Goal: Information Seeking & Learning: Find specific page/section

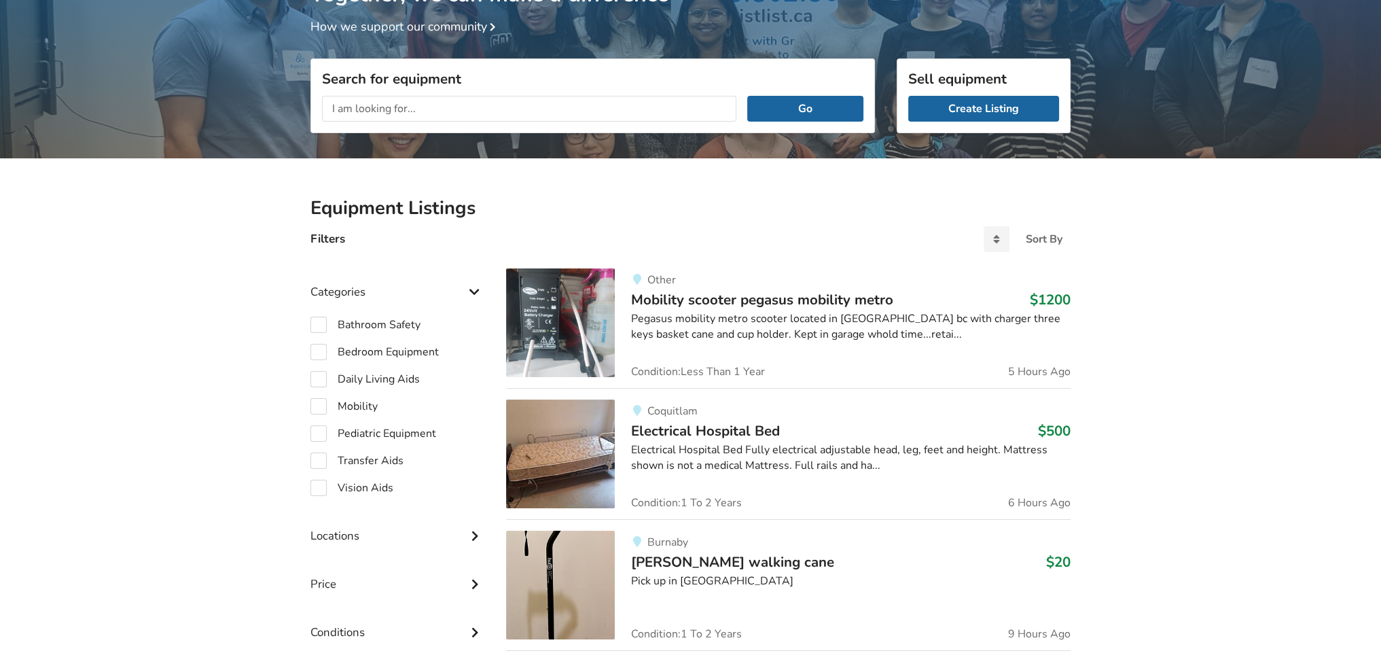
scroll to position [3, 0]
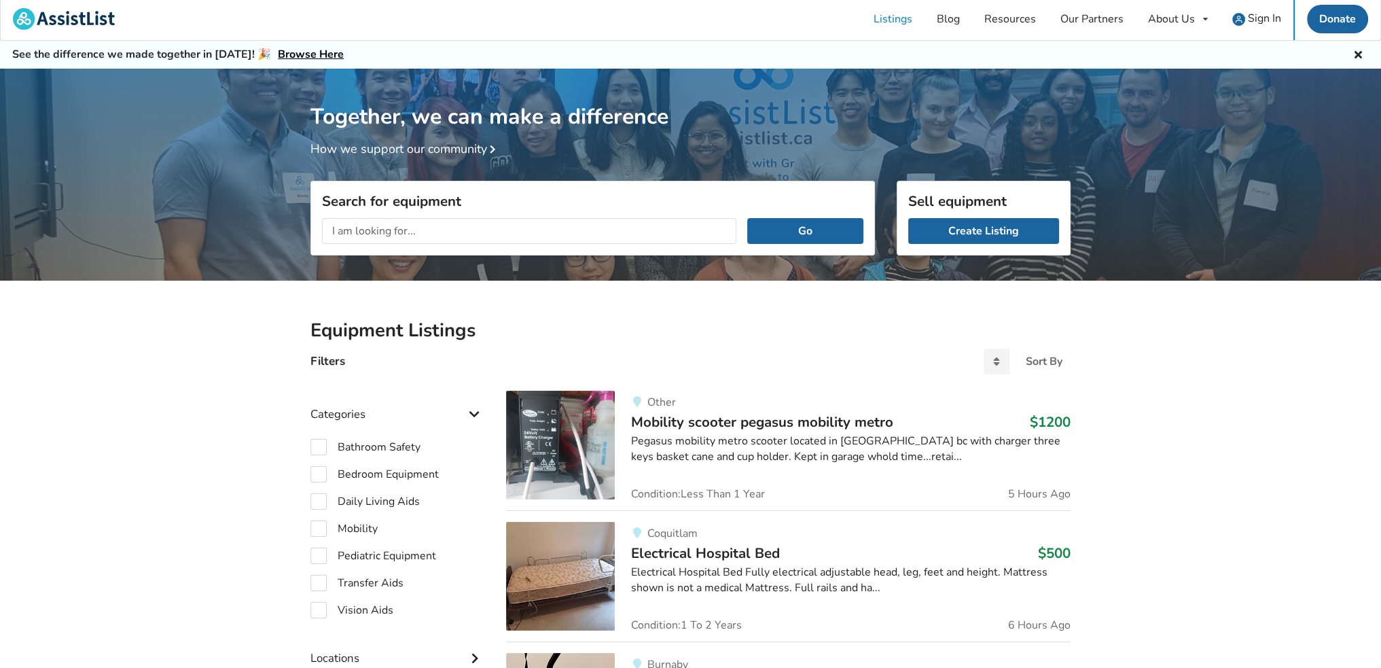
click at [478, 225] on input "text" at bounding box center [529, 231] width 414 height 26
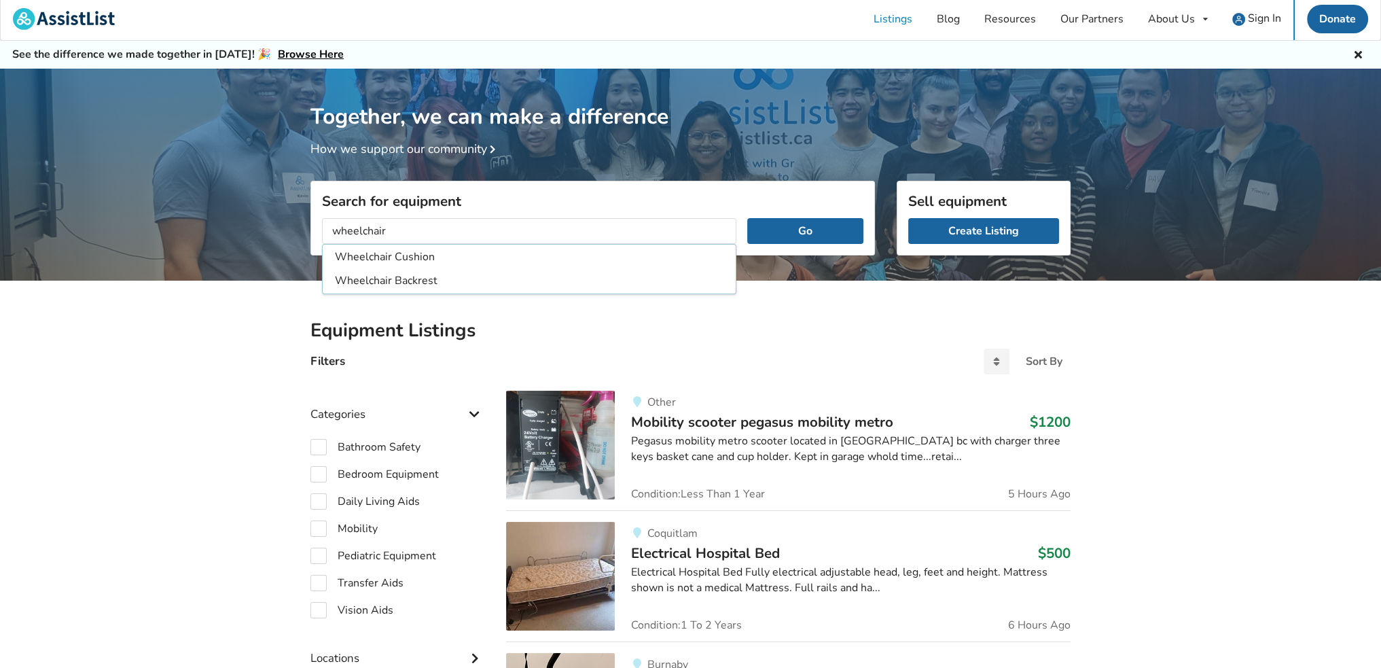
type input "wheelchair"
click at [747, 218] on button "Go" at bounding box center [805, 231] width 116 height 26
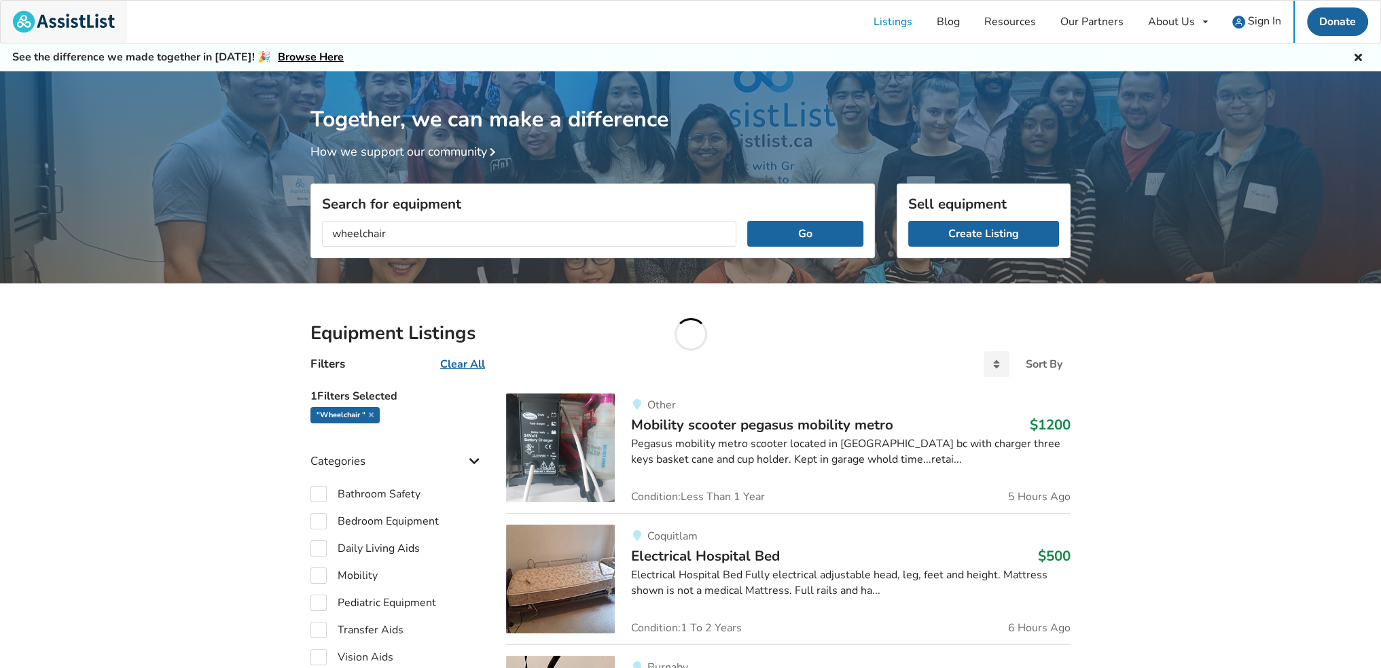
click at [45, 15] on img at bounding box center [64, 22] width 102 height 22
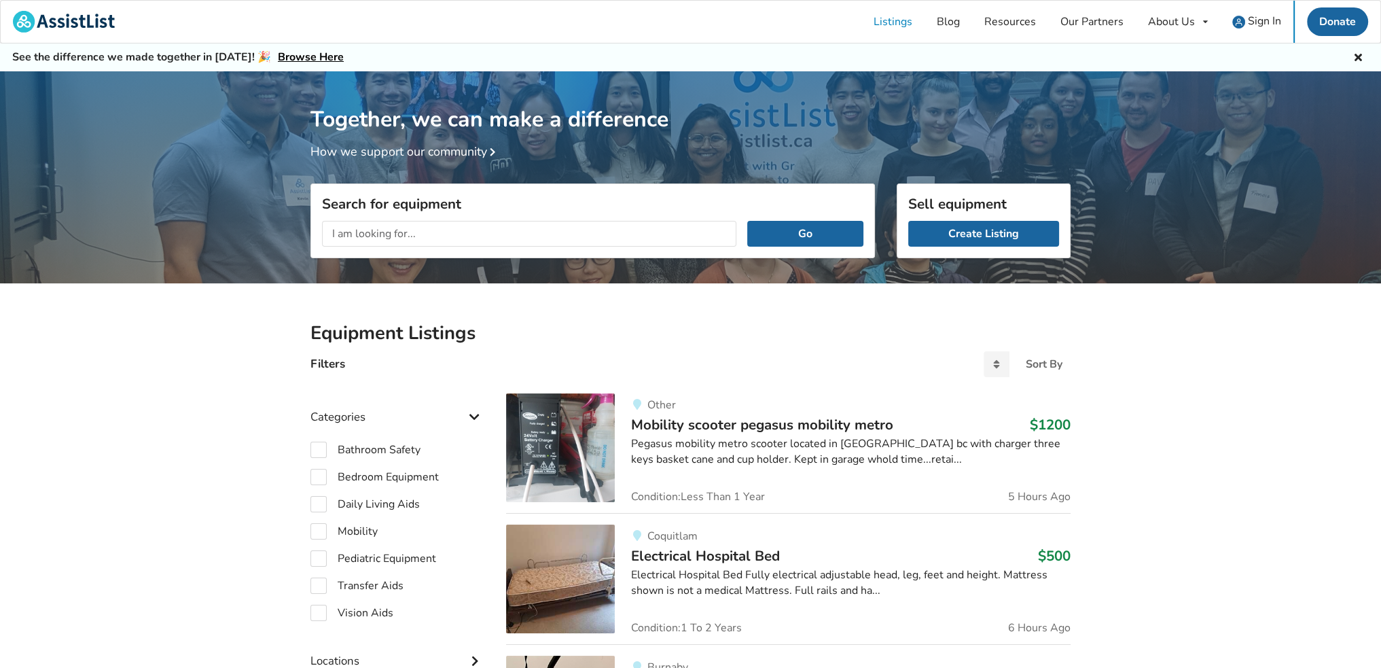
click at [445, 232] on input "text" at bounding box center [529, 234] width 414 height 26
type input "18 x 18 wheelchair"
click at [747, 221] on button "Go" at bounding box center [805, 234] width 116 height 26
